Goal: Find specific page/section: Find specific page/section

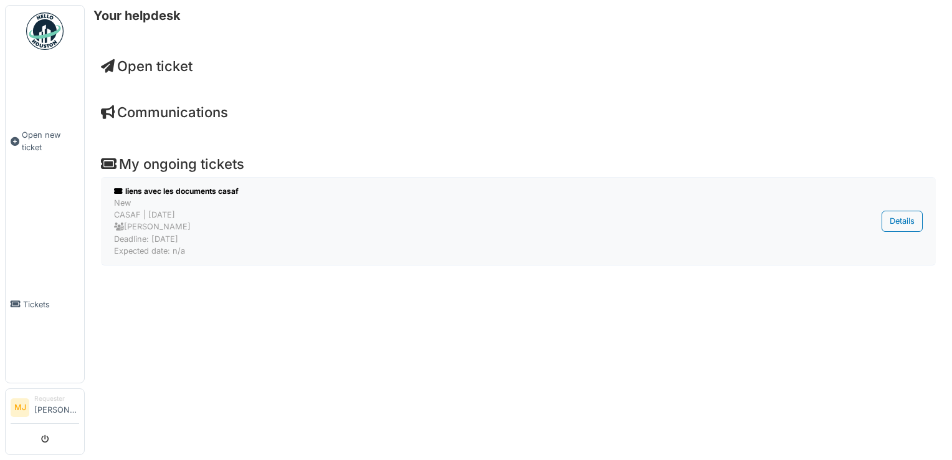
click at [193, 254] on div "New CASAF | 1 day(s) ago Alexandre Farrapa Deadline: 25/09/2025 Expected date: …" at bounding box center [454, 227] width 680 height 60
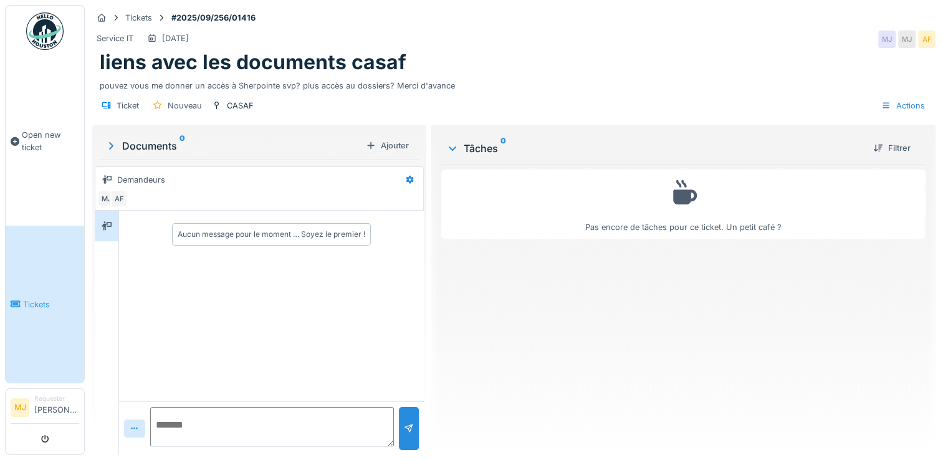
scroll to position [9, 0]
